Goal: Information Seeking & Learning: Learn about a topic

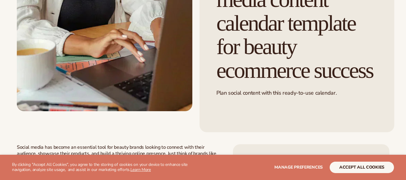
scroll to position [120, 0]
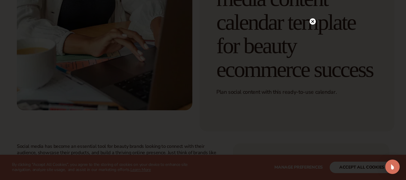
click at [313, 20] on circle at bounding box center [313, 21] width 6 height 6
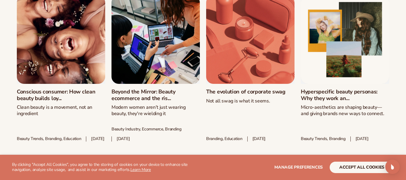
scroll to position [629, 0]
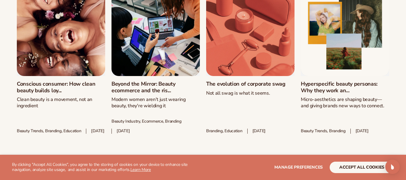
click at [54, 81] on link "Conscious consumer: How clean beauty builds loy..." at bounding box center [61, 87] width 88 height 13
